Goal: Find specific fact: Find specific fact

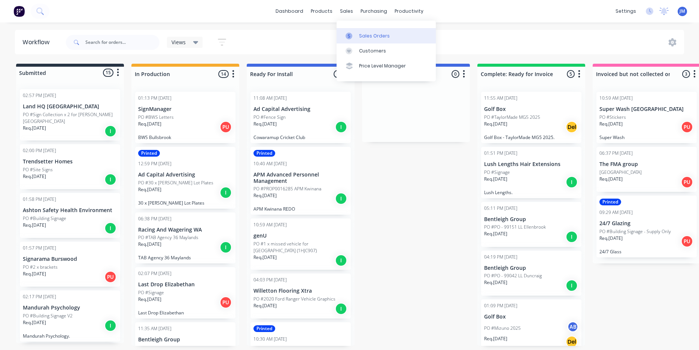
click at [358, 32] on link "Sales Orders" at bounding box center [386, 35] width 99 height 15
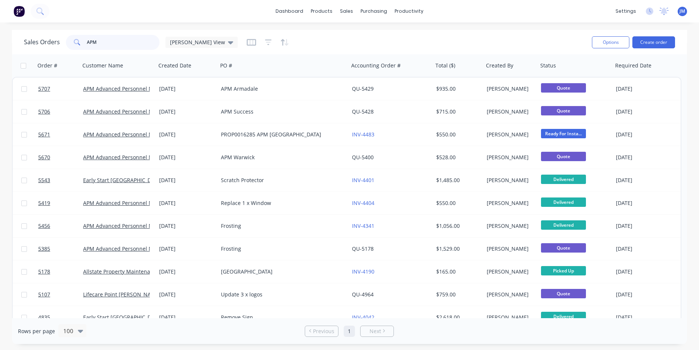
click at [131, 41] on input "APM" at bounding box center [123, 42] width 73 height 15
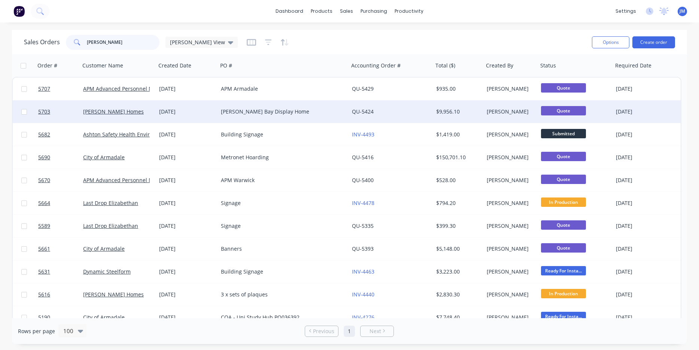
type input "[PERSON_NAME]"
click at [183, 110] on div "[DATE]" at bounding box center [187, 111] width 56 height 7
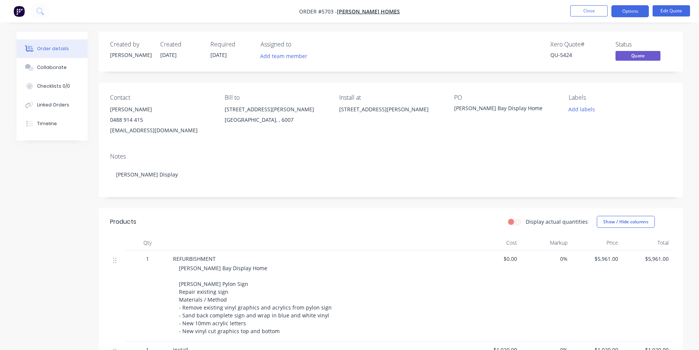
drag, startPoint x: 335, startPoint y: 109, endPoint x: 403, endPoint y: 127, distance: 70.9
click at [403, 127] on div "Contact [PERSON_NAME] [PHONE_NUMBER] [EMAIL_ADDRESS][DOMAIN_NAME] Bill to [STRE…" at bounding box center [391, 115] width 584 height 64
copy div "[STREET_ADDRESS][PERSON_NAME]"
click at [578, 9] on button "Close" at bounding box center [589, 10] width 37 height 11
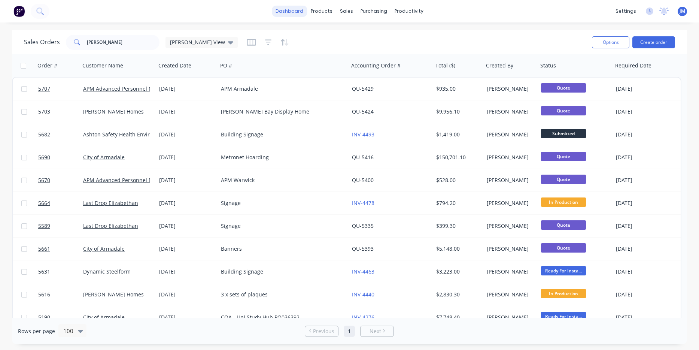
click at [294, 13] on link "dashboard" at bounding box center [289, 11] width 35 height 11
